Goal: Transaction & Acquisition: Purchase product/service

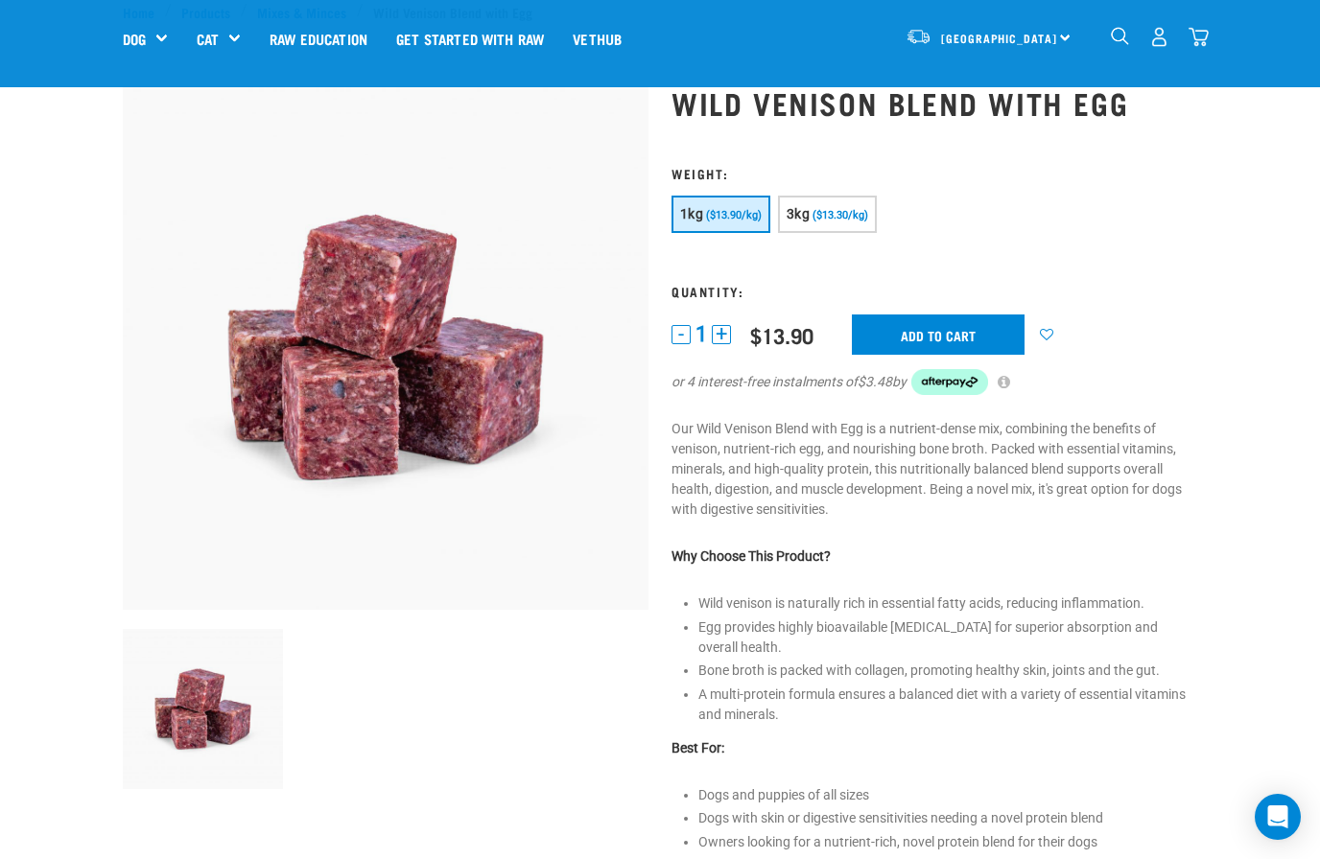
scroll to position [61, 0]
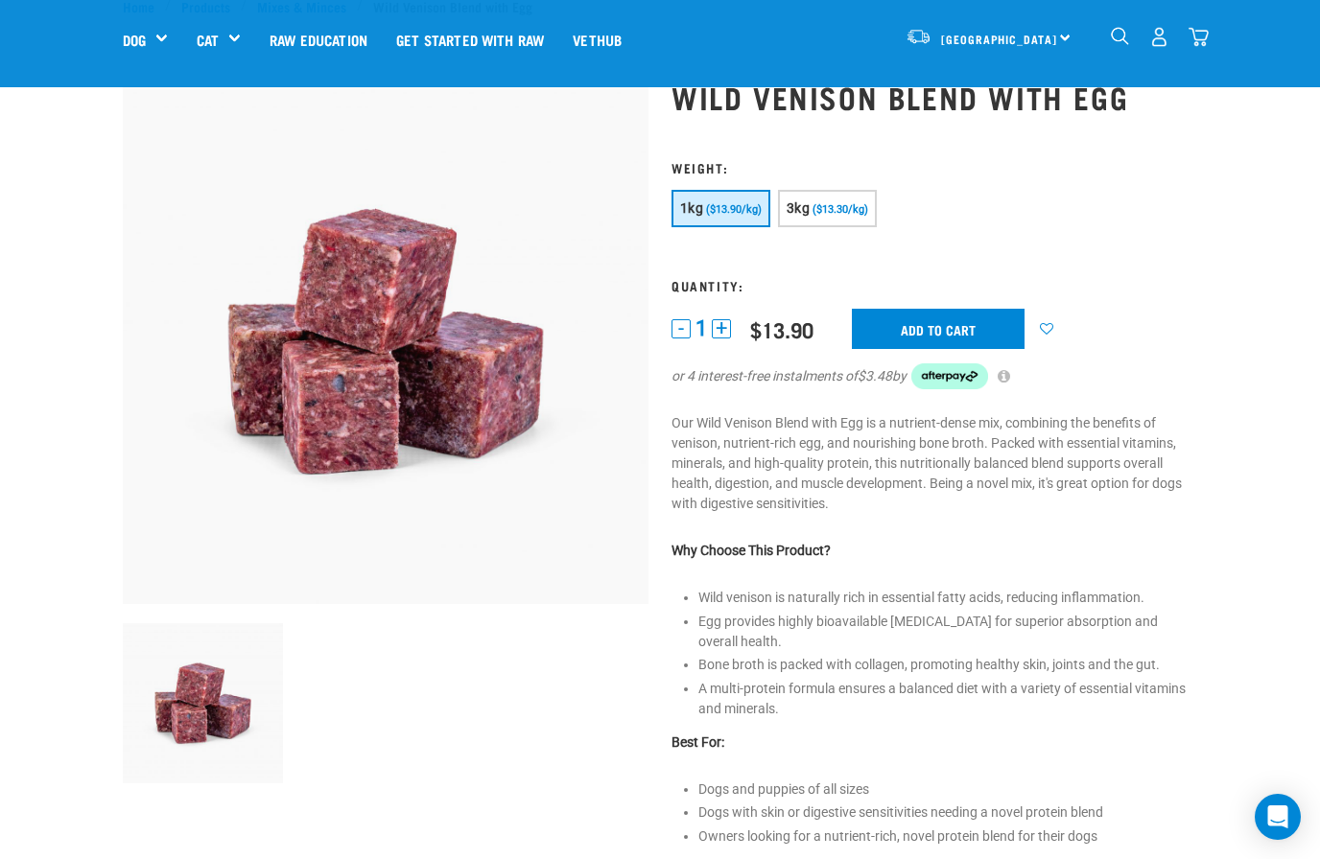
click at [859, 208] on span "($13.30/kg)" at bounding box center [840, 209] width 56 height 12
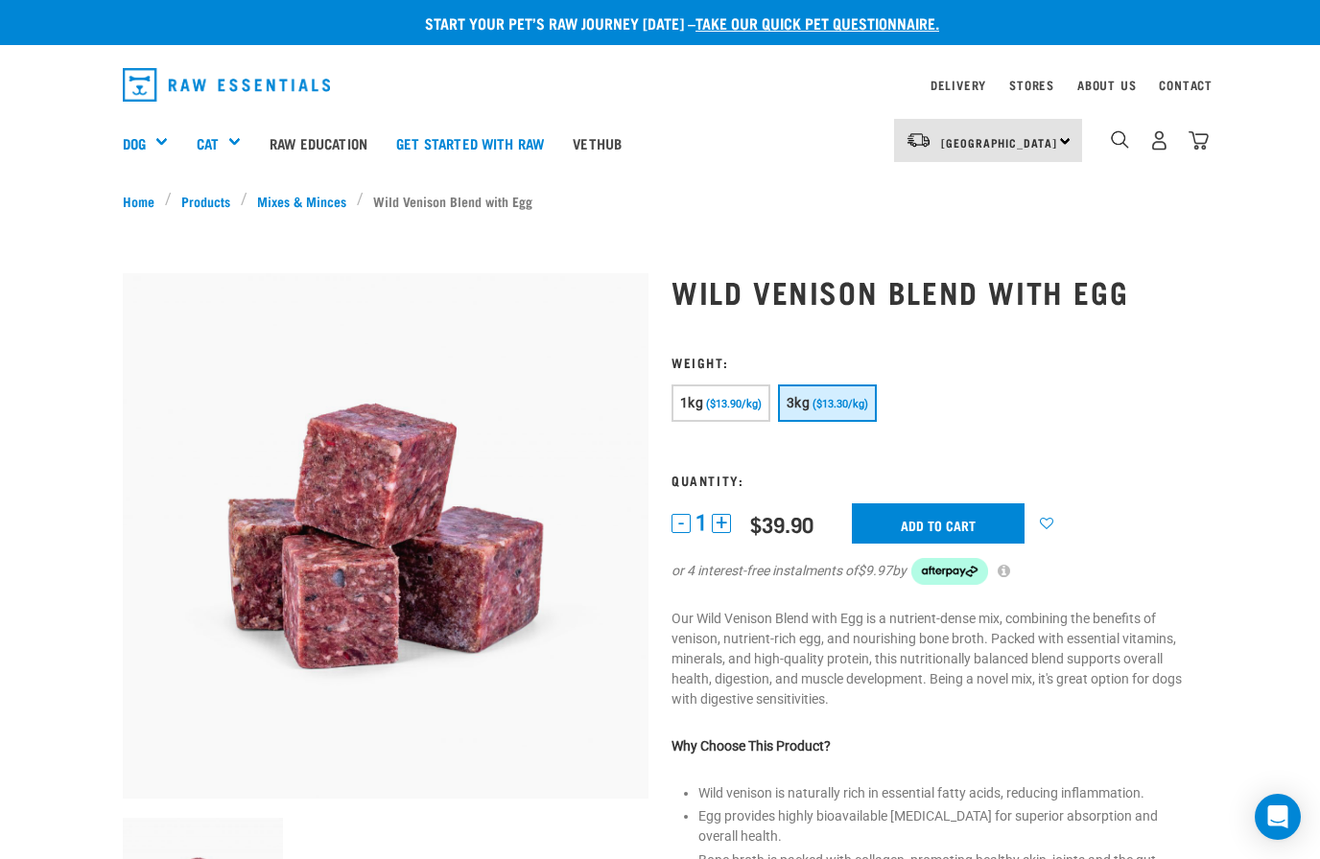
scroll to position [37, 0]
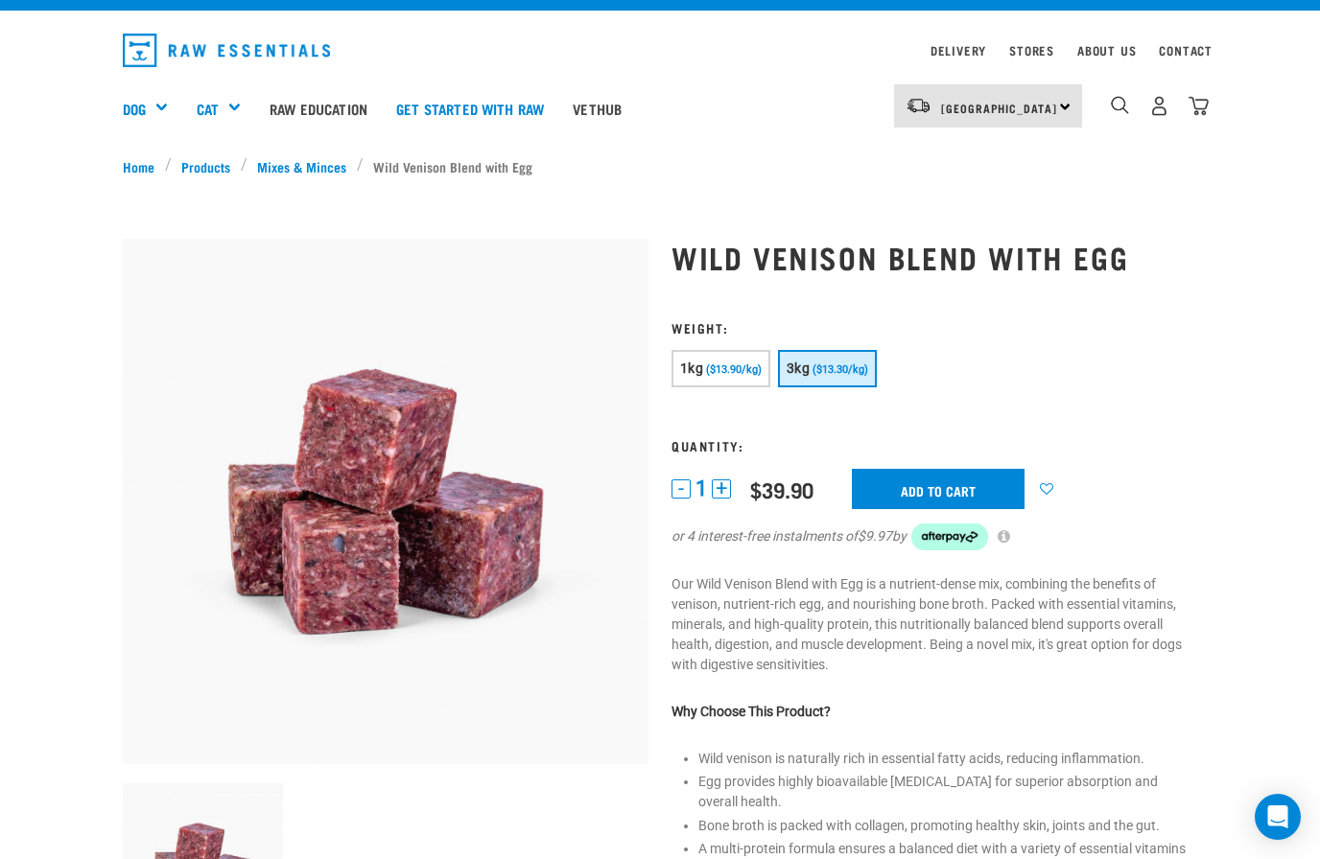
click at [731, 494] on button "+" at bounding box center [721, 489] width 19 height 19
click at [976, 496] on input "Add to cart" at bounding box center [938, 489] width 173 height 40
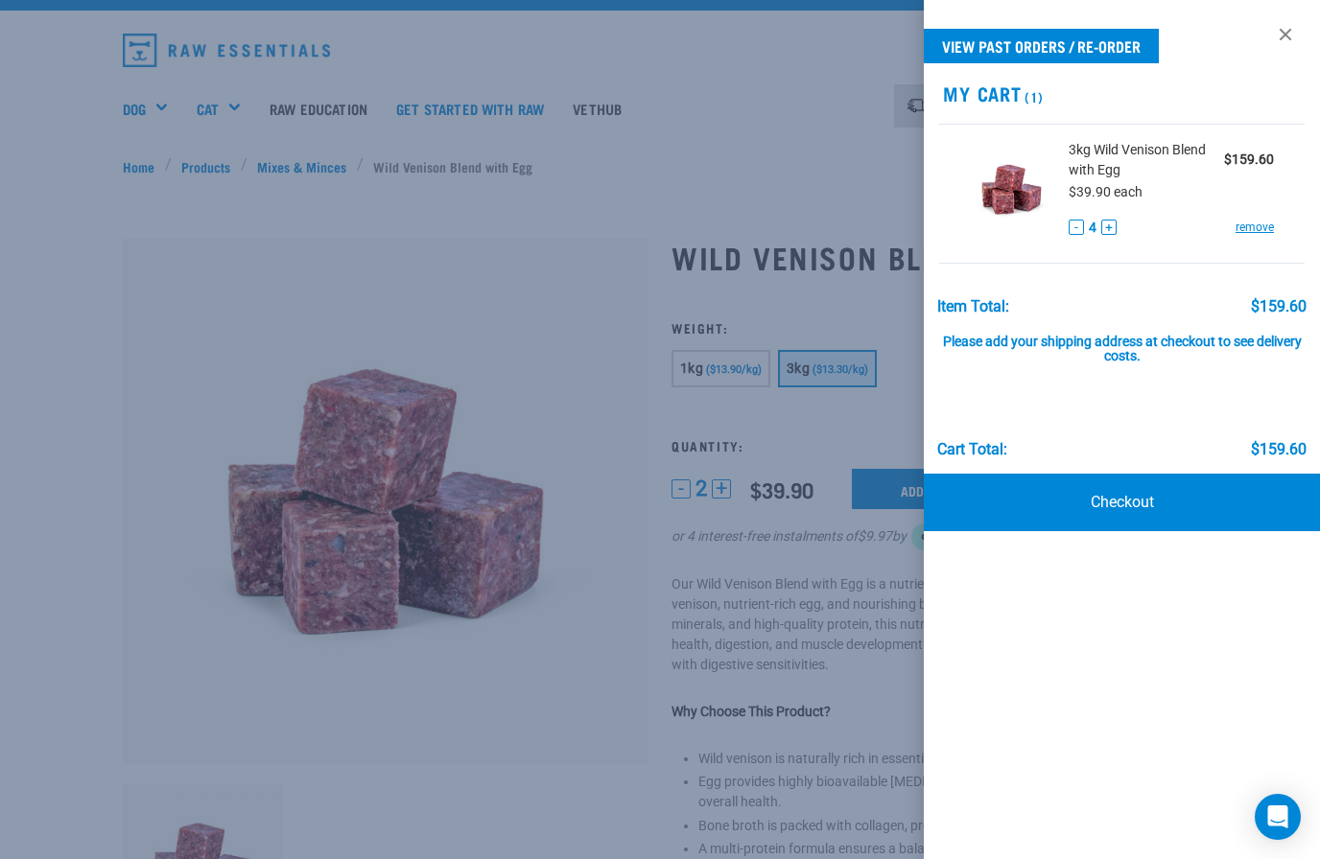
click at [1074, 226] on button "-" at bounding box center [1076, 227] width 15 height 15
click at [1077, 225] on button "-" at bounding box center [1076, 227] width 15 height 15
click at [1131, 494] on link "Checkout" at bounding box center [1122, 503] width 396 height 58
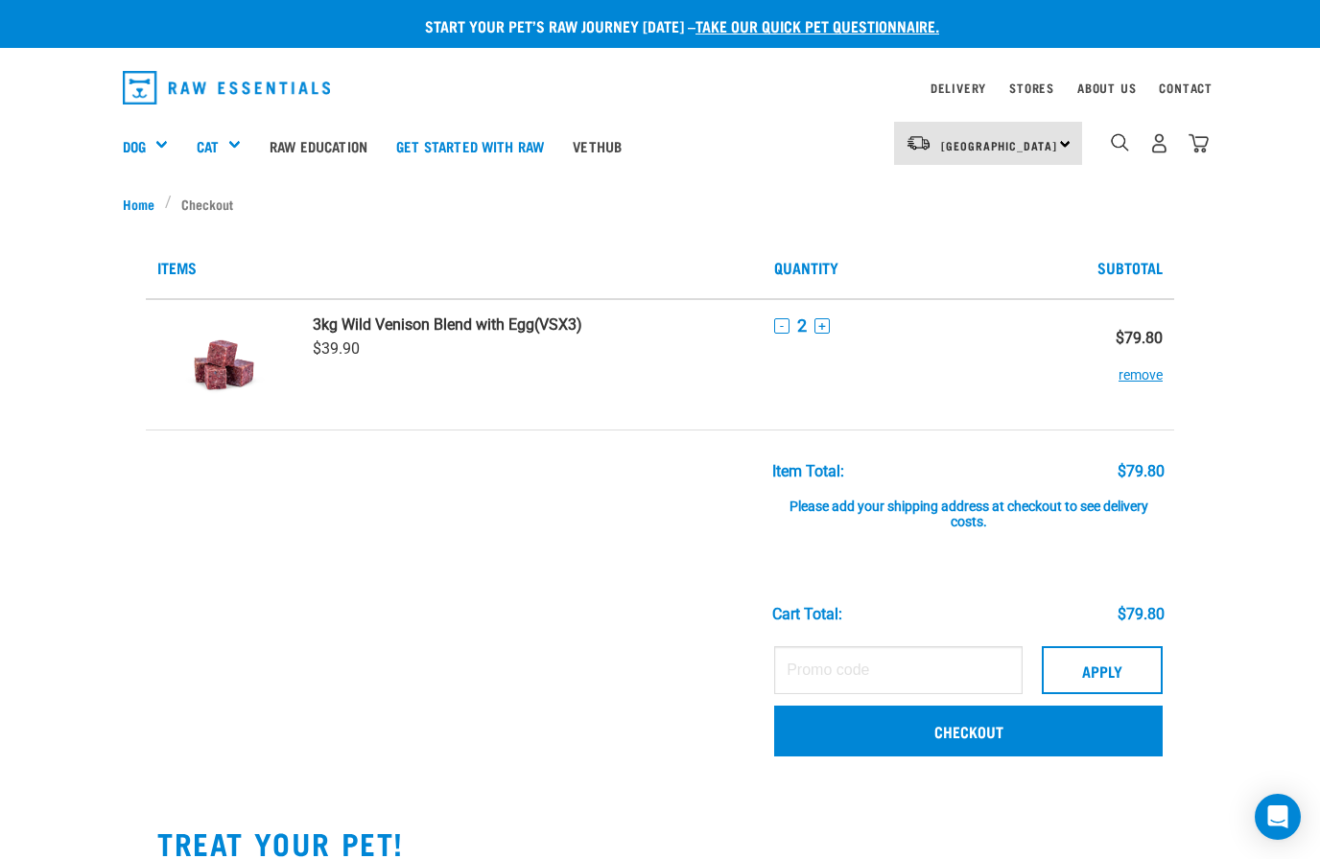
click at [954, 730] on link "Checkout" at bounding box center [968, 731] width 388 height 50
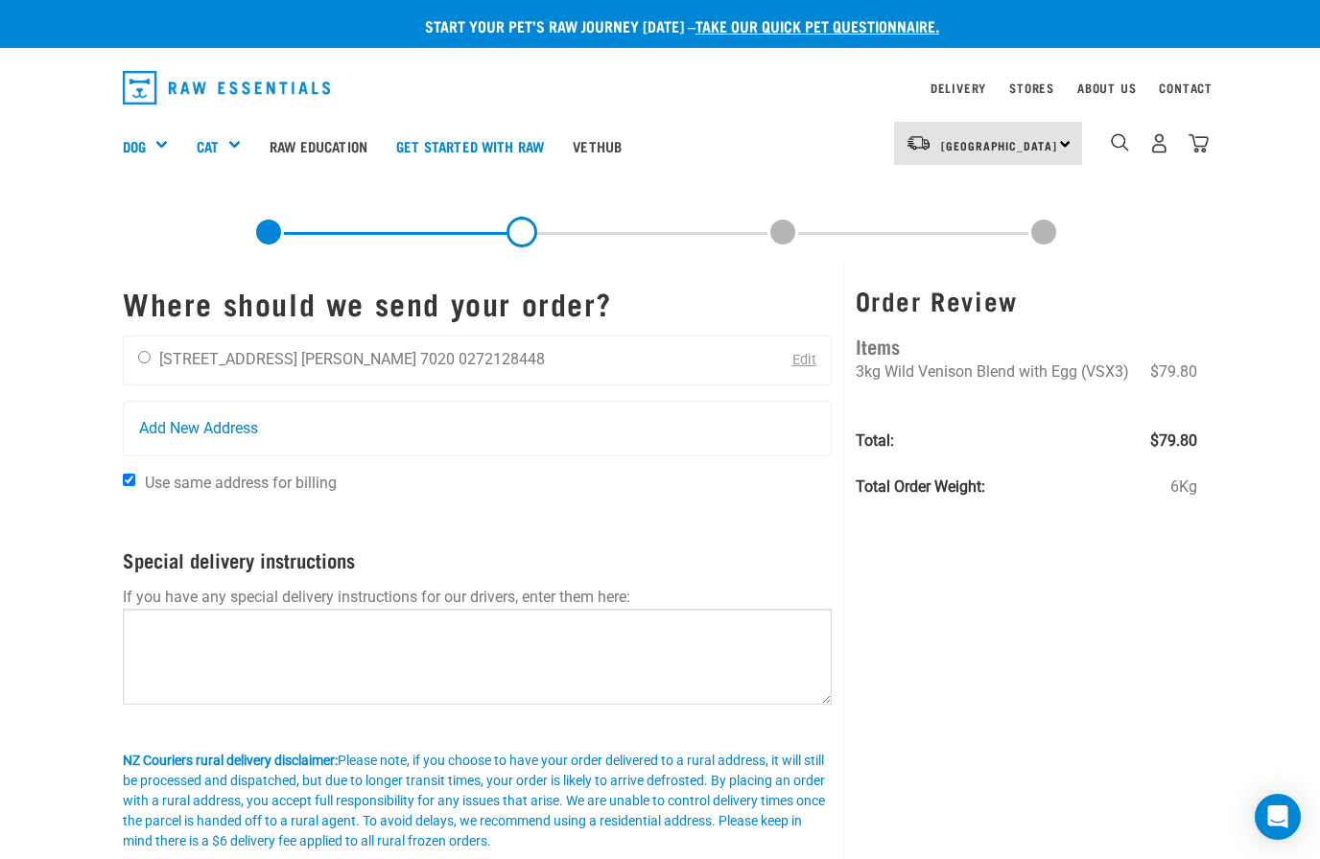
click at [150, 352] on input "radio" at bounding box center [144, 357] width 12 height 12
radio input "true"
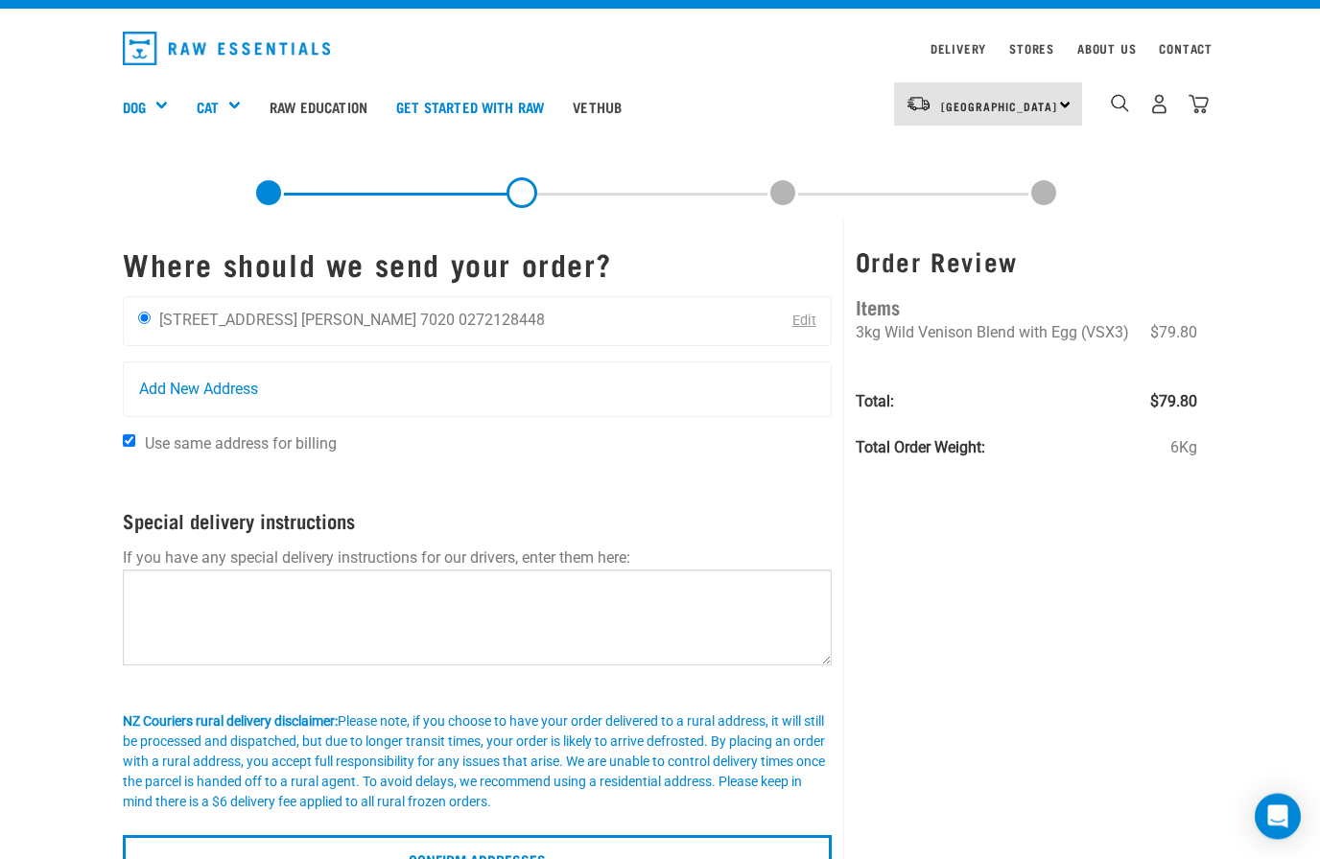
scroll to position [39, 0]
click at [474, 859] on input "Confirm addresses" at bounding box center [477, 858] width 709 height 46
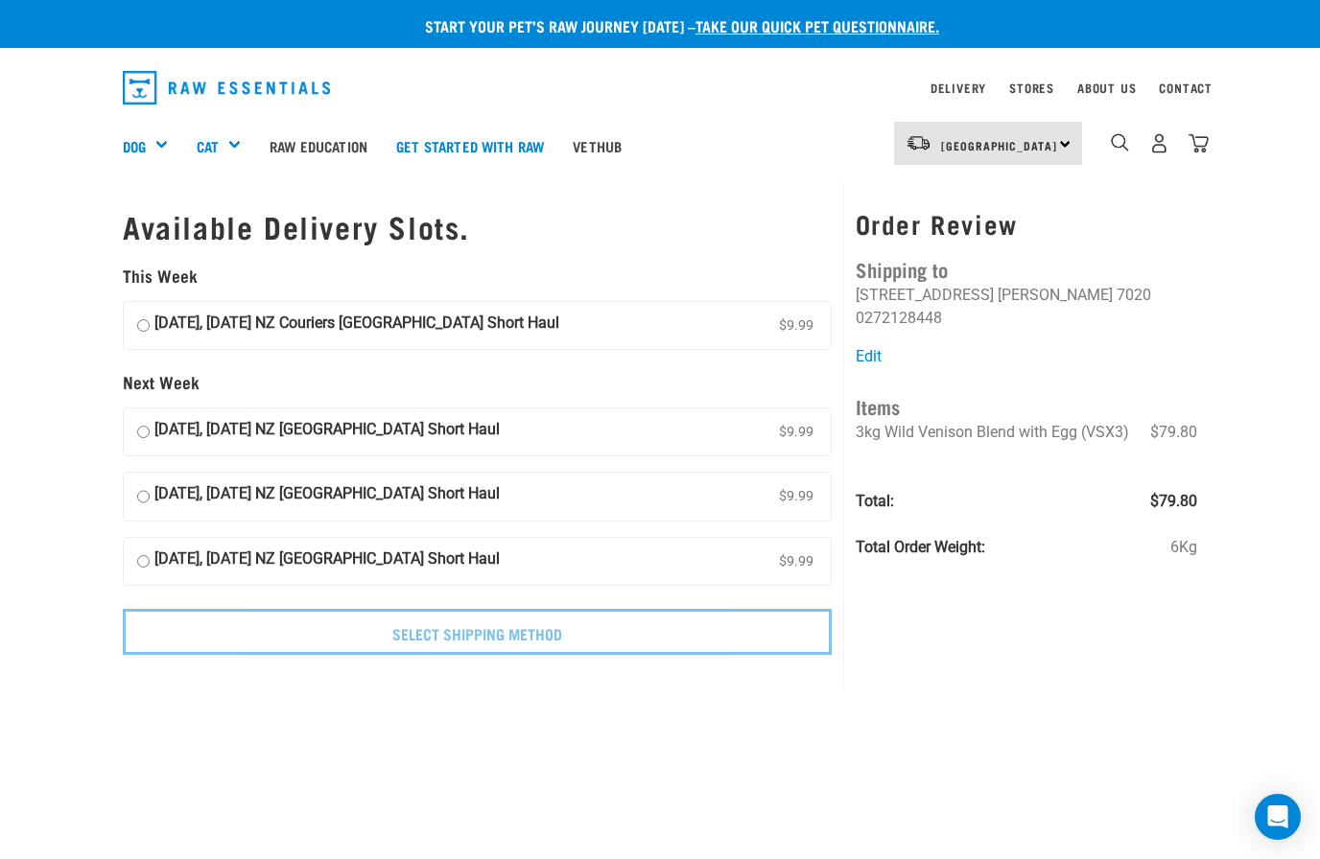
click at [150, 316] on input "03 October, Friday NZ Couriers South Island Short Haul $9.99" at bounding box center [143, 326] width 12 height 29
radio input "true"
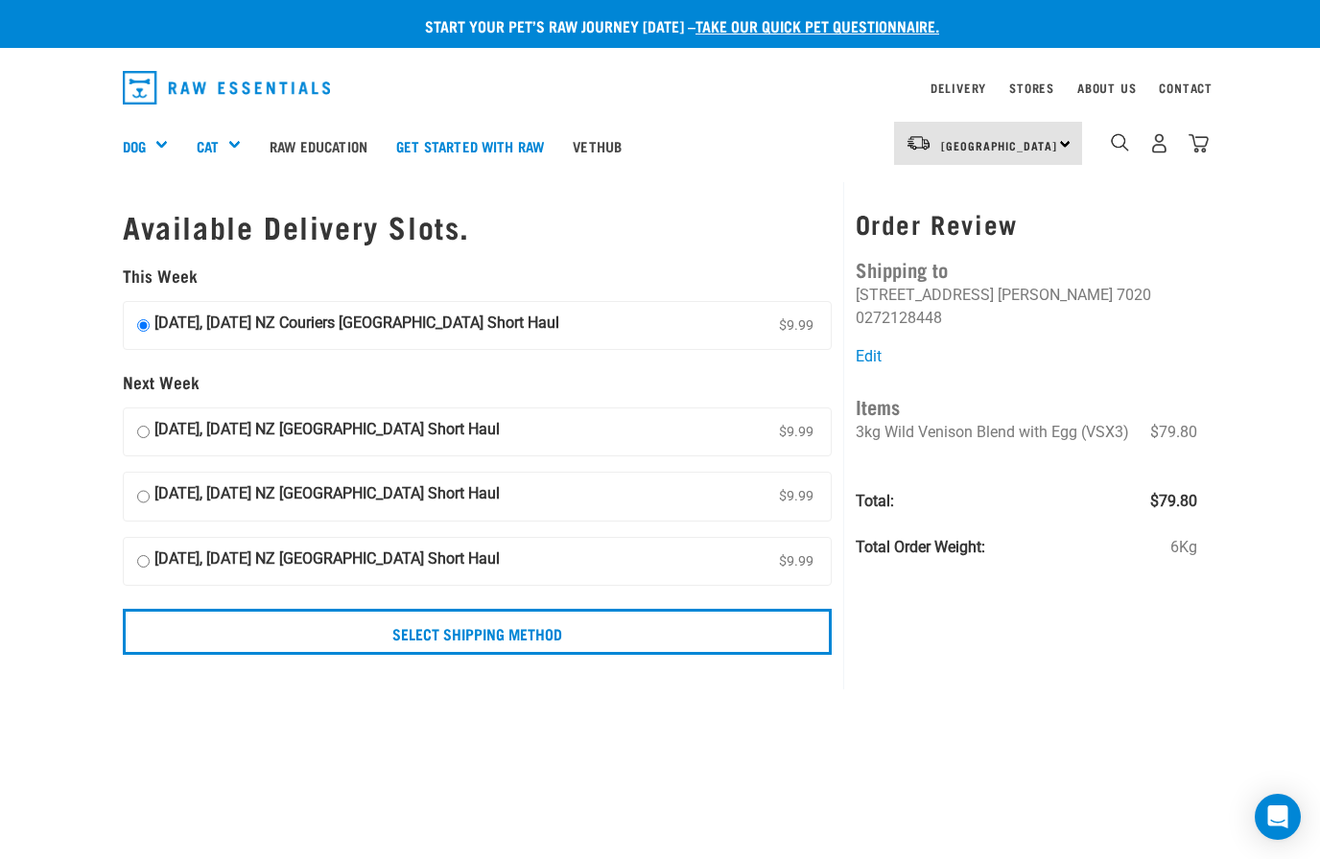
click at [632, 633] on input "Select Shipping Method" at bounding box center [477, 632] width 709 height 46
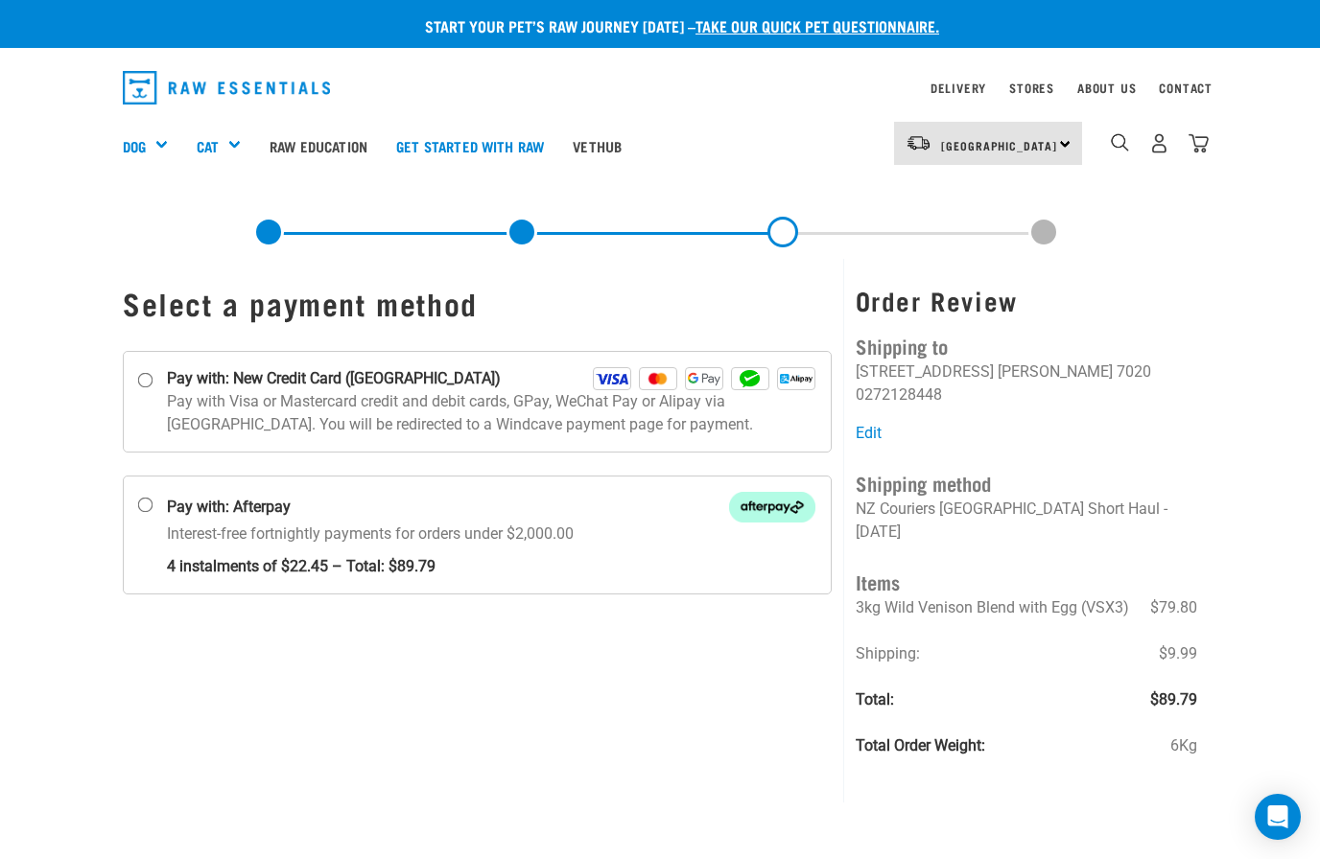
click at [146, 374] on input "Pay with: New Credit Card ([GEOGRAPHIC_DATA])" at bounding box center [145, 379] width 15 height 15
radio input "true"
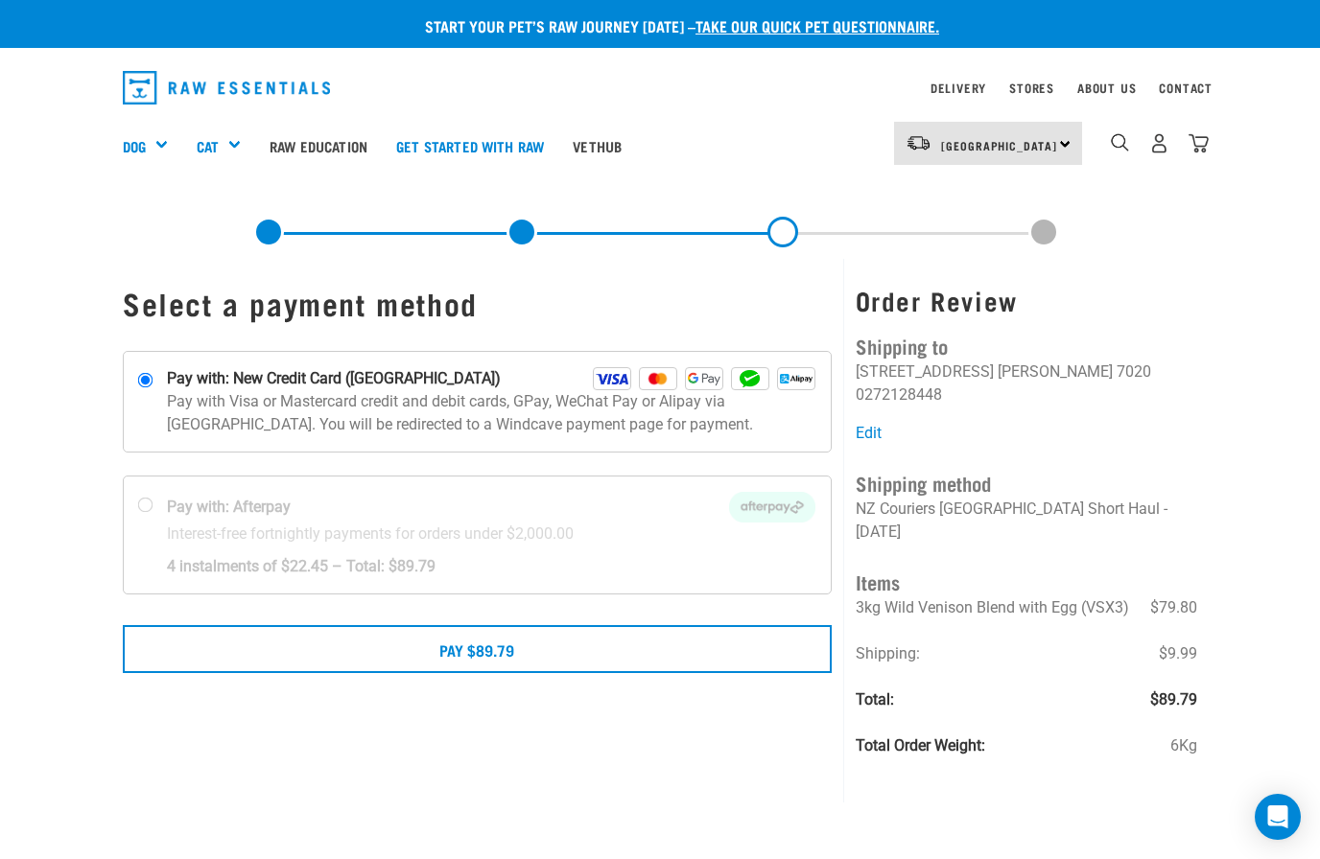
click at [517, 647] on button "Pay $89.79" at bounding box center [477, 649] width 709 height 48
